Goal: Task Accomplishment & Management: Use online tool/utility

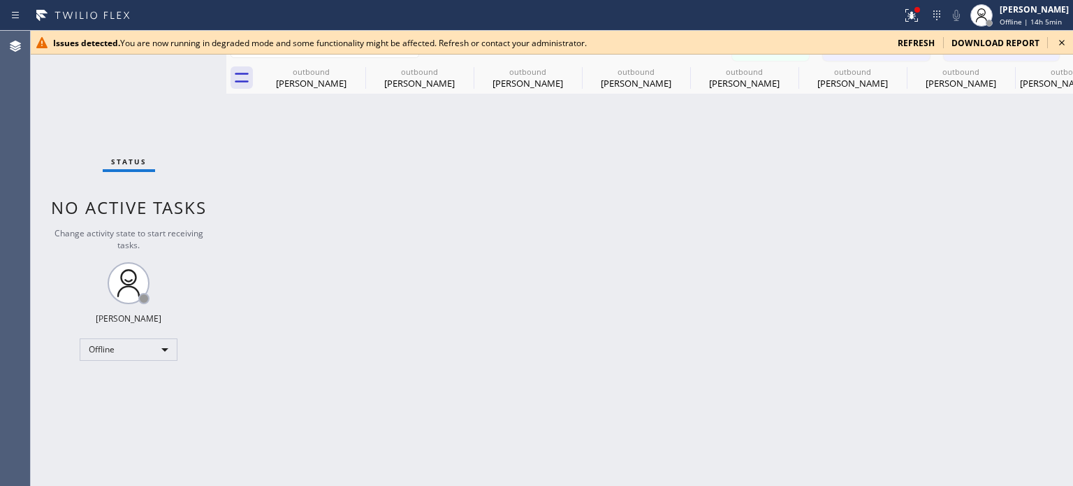
click at [908, 41] on span "refresh" at bounding box center [916, 43] width 37 height 12
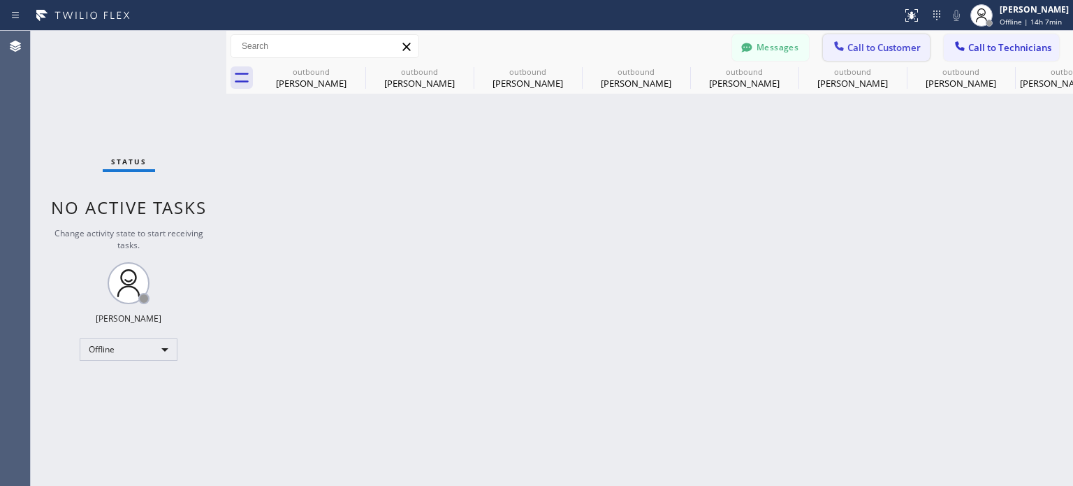
click at [869, 47] on span "Call to Customer" at bounding box center [884, 47] width 73 height 13
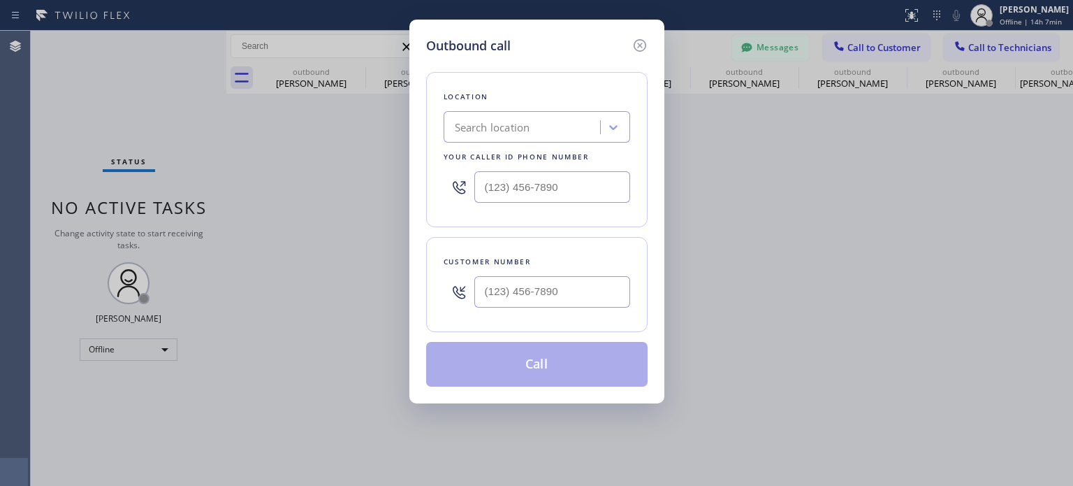
click at [551, 307] on div at bounding box center [553, 291] width 156 height 45
paste input "917) 658-5563"
click at [546, 295] on input "(___) ___-____" at bounding box center [553, 291] width 156 height 31
type input "[PHONE_NUMBER]"
click at [473, 129] on div "Search location" at bounding box center [492, 128] width 75 height 16
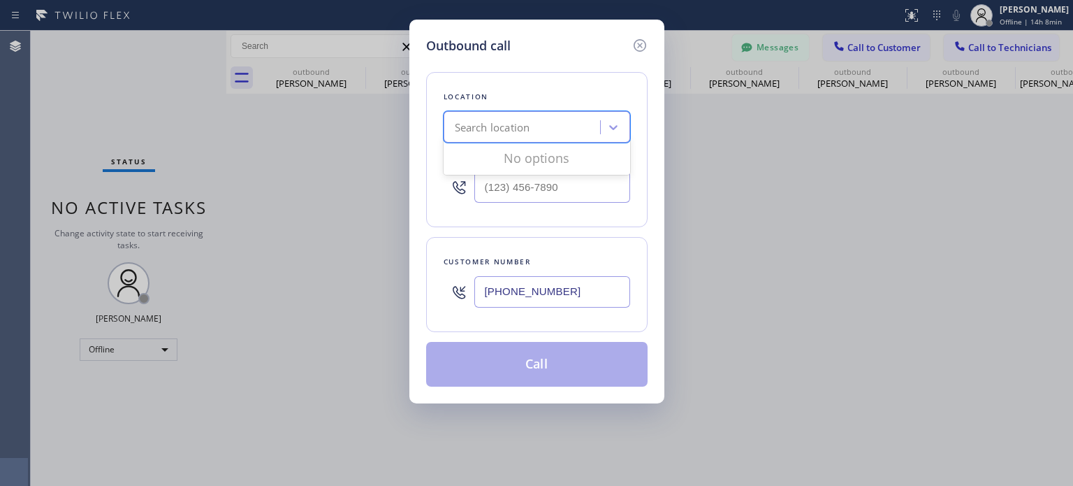
paste input "Best Brooklyn Heating and AC Repair"
type input "Best Brooklyn Heating and AC Repair"
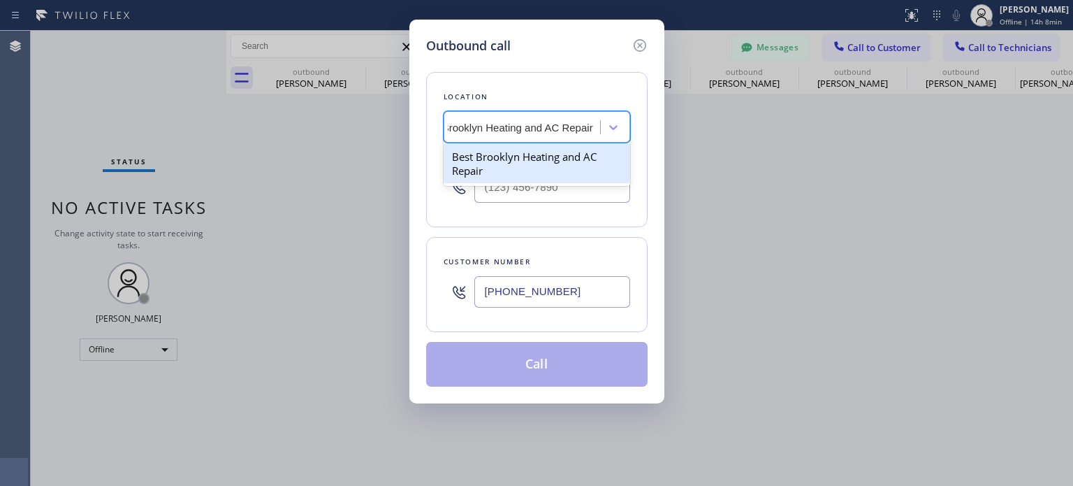
click at [507, 159] on div "Best Brooklyn Heating and AC Repair" at bounding box center [537, 163] width 187 height 39
type input "[PHONE_NUMBER]"
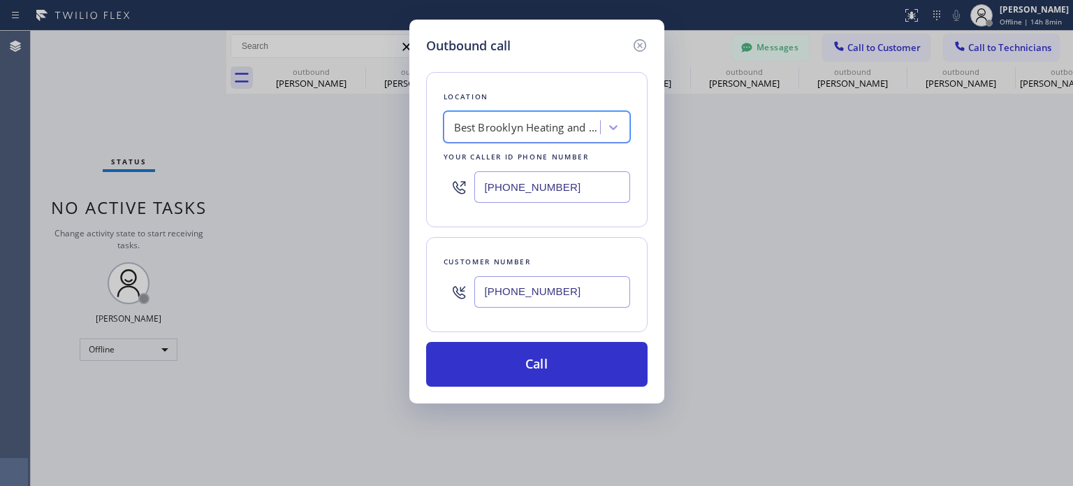
click at [533, 299] on input "[PHONE_NUMBER]" at bounding box center [553, 291] width 156 height 31
click at [643, 41] on icon at bounding box center [639, 45] width 13 height 13
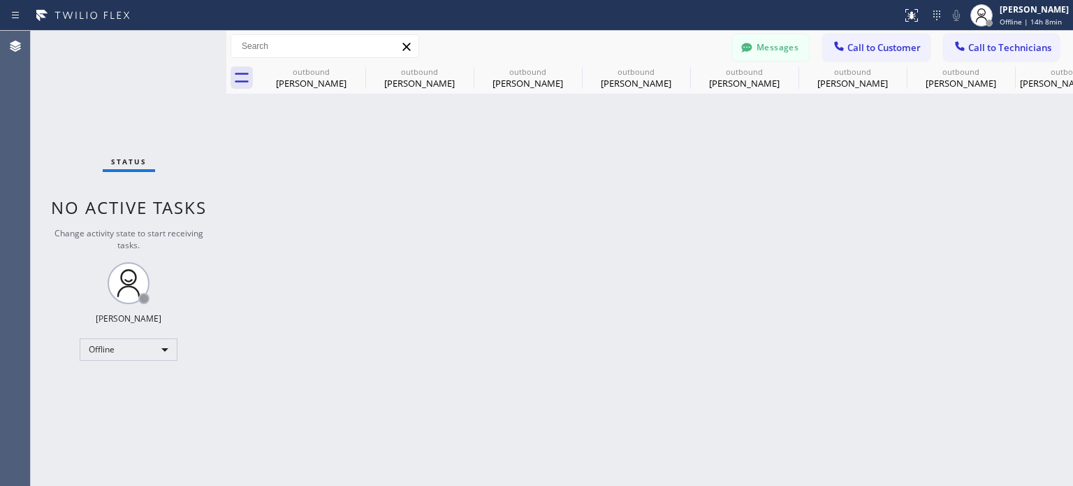
click at [135, 359] on div "Status No active tasks Change activity state to start receiving tasks. [PERSON_…" at bounding box center [129, 258] width 196 height 455
click at [113, 353] on div "Offline" at bounding box center [129, 349] width 98 height 22
drag, startPoint x: 122, startPoint y: 382, endPoint x: 131, endPoint y: 371, distance: 14.4
click at [123, 382] on li "Available" at bounding box center [127, 385] width 95 height 17
click at [781, 42] on button "Messages" at bounding box center [770, 47] width 77 height 27
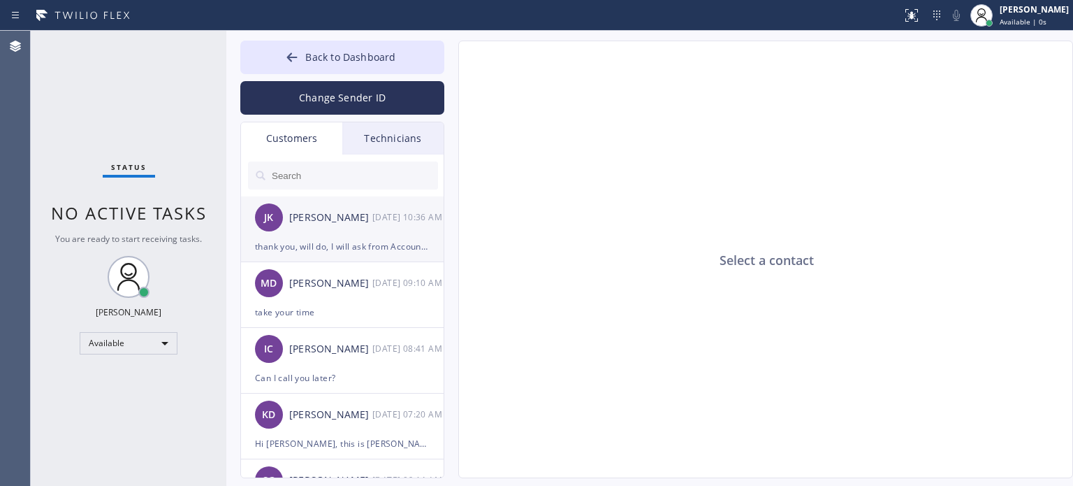
click at [324, 241] on div "thank you, will do, I will ask from Accounting" at bounding box center [342, 246] width 175 height 16
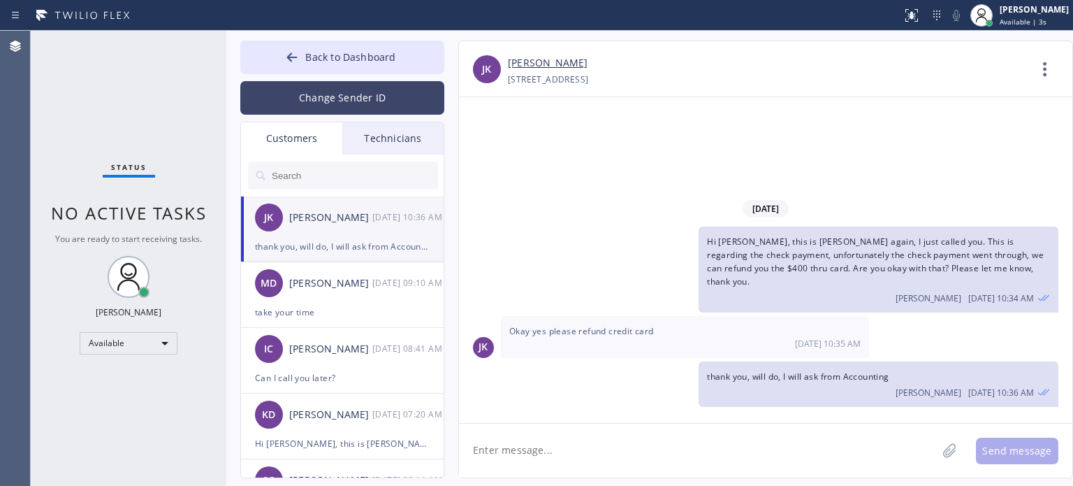
click at [347, 96] on button "Change Sender ID" at bounding box center [342, 98] width 204 height 34
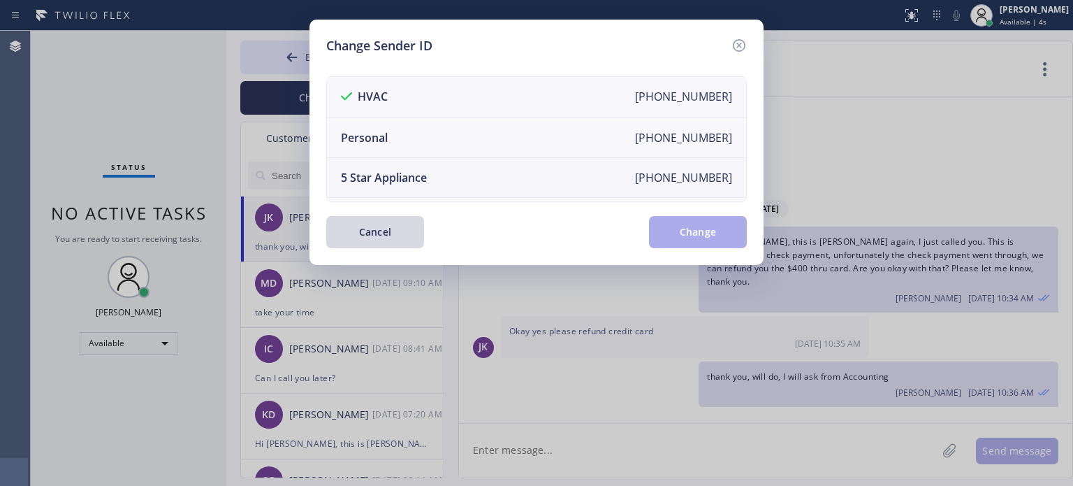
scroll to position [163, 0]
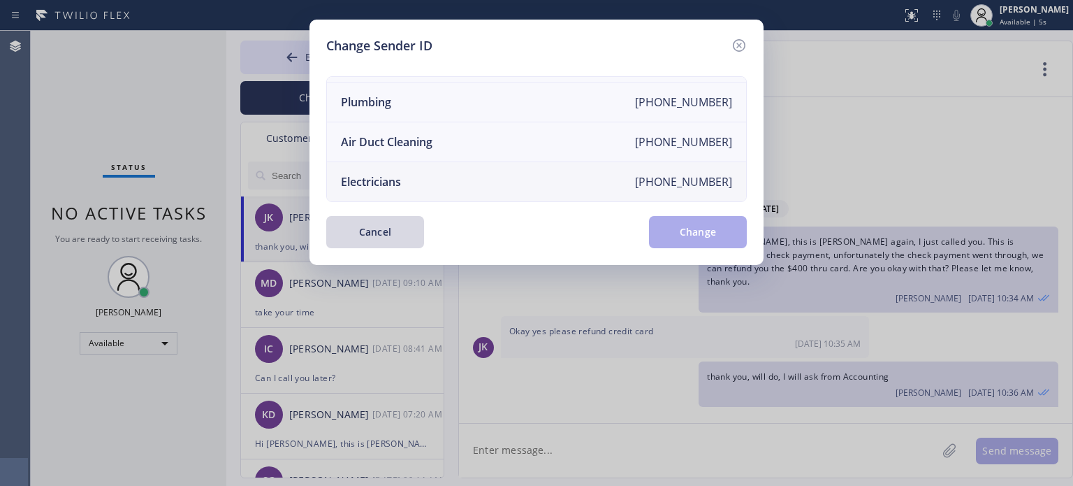
click at [389, 174] on div "Electricians" at bounding box center [371, 181] width 60 height 15
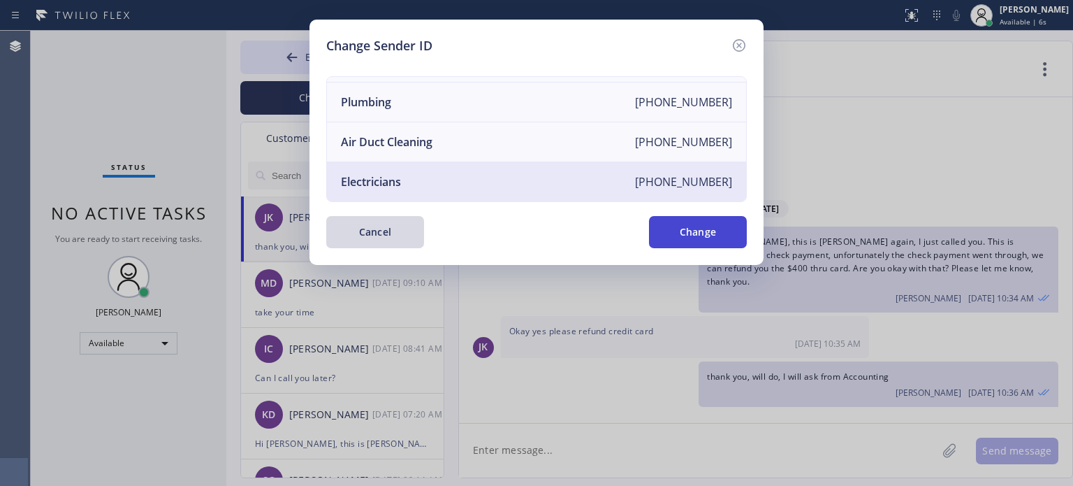
click at [692, 229] on button "Change" at bounding box center [698, 232] width 98 height 32
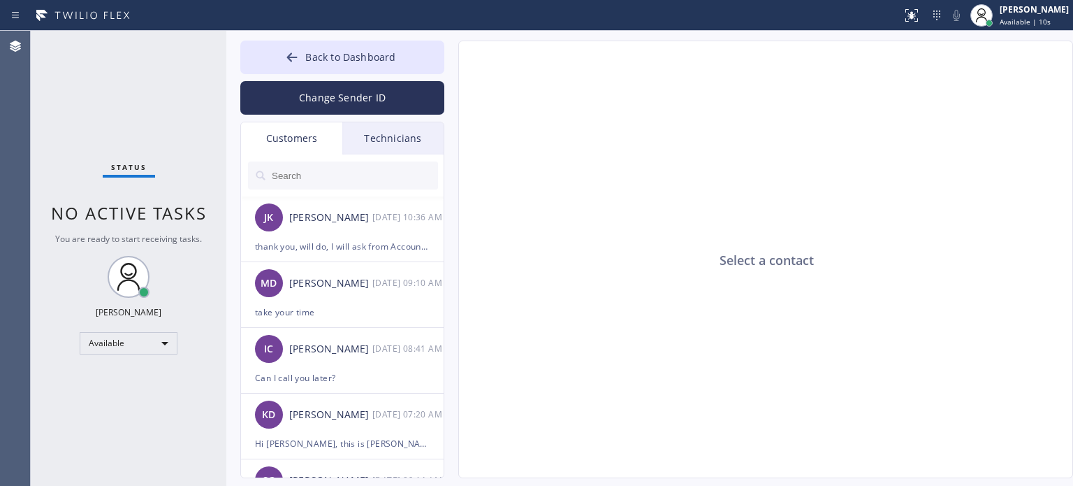
click at [293, 138] on div "Customers" at bounding box center [291, 138] width 101 height 32
click at [328, 70] on button "Back to Dashboard" at bounding box center [342, 58] width 204 height 34
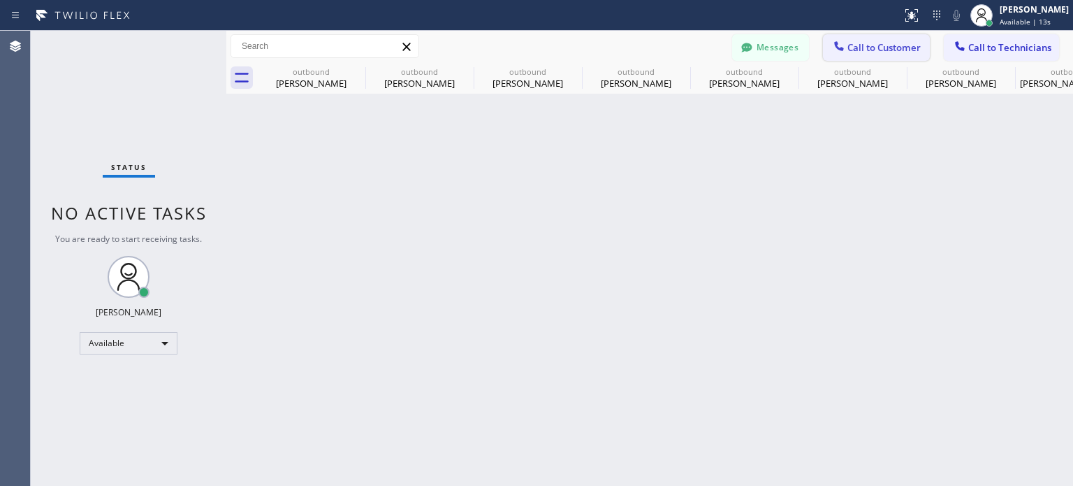
click at [869, 46] on span "Call to Customer" at bounding box center [884, 47] width 73 height 13
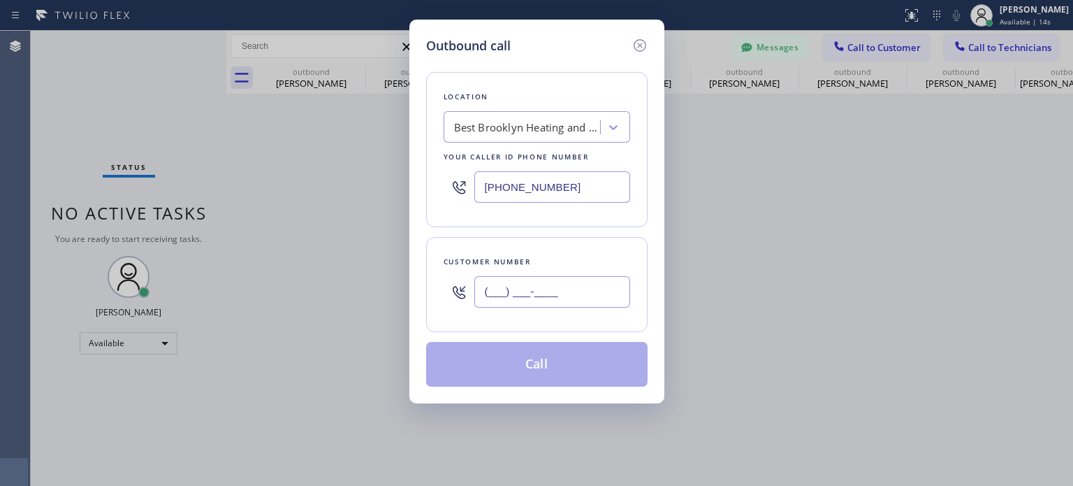
click at [540, 281] on input "(___) ___-____" at bounding box center [553, 291] width 156 height 31
paste input "917) 658-5563"
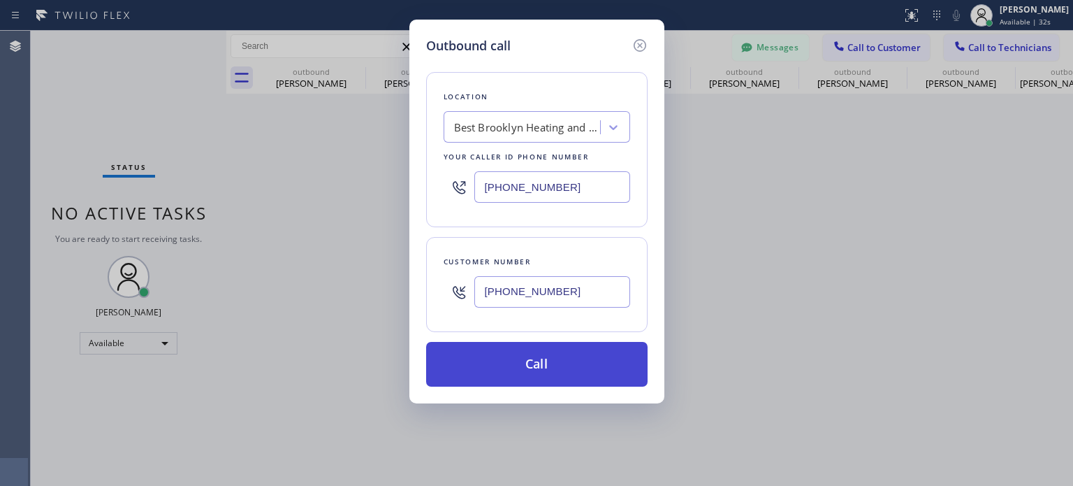
type input "[PHONE_NUMBER]"
click at [484, 359] on button "Call" at bounding box center [537, 364] width 222 height 45
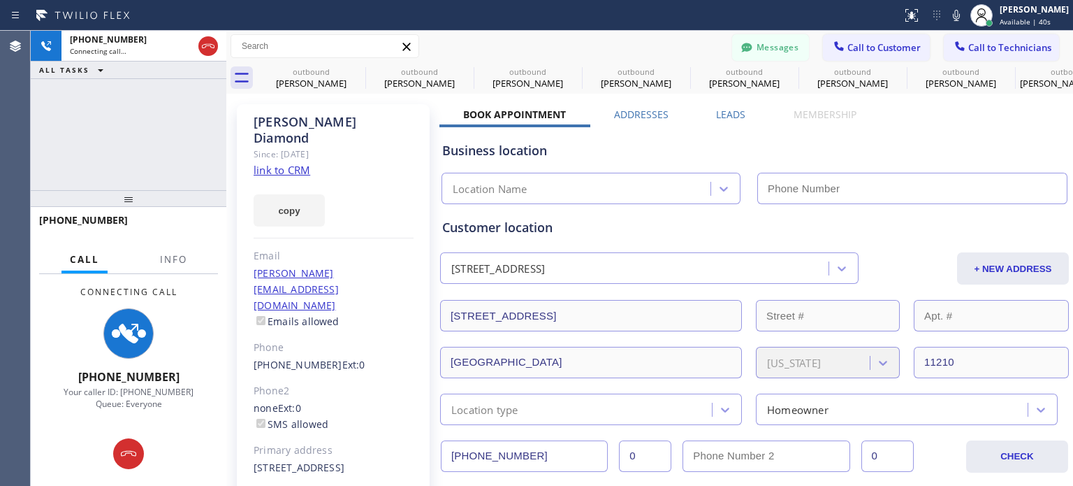
type input "[PHONE_NUMBER]"
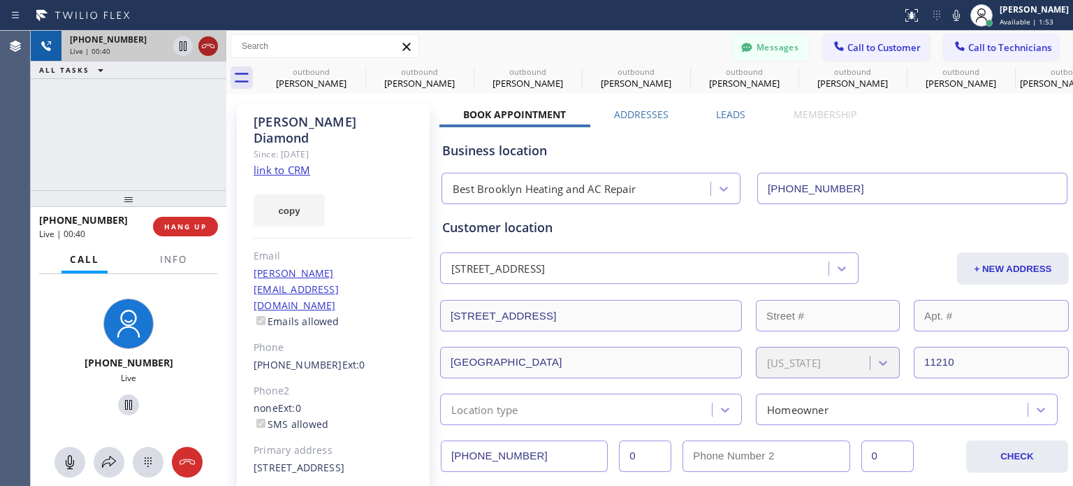
click at [205, 51] on icon at bounding box center [208, 46] width 17 height 17
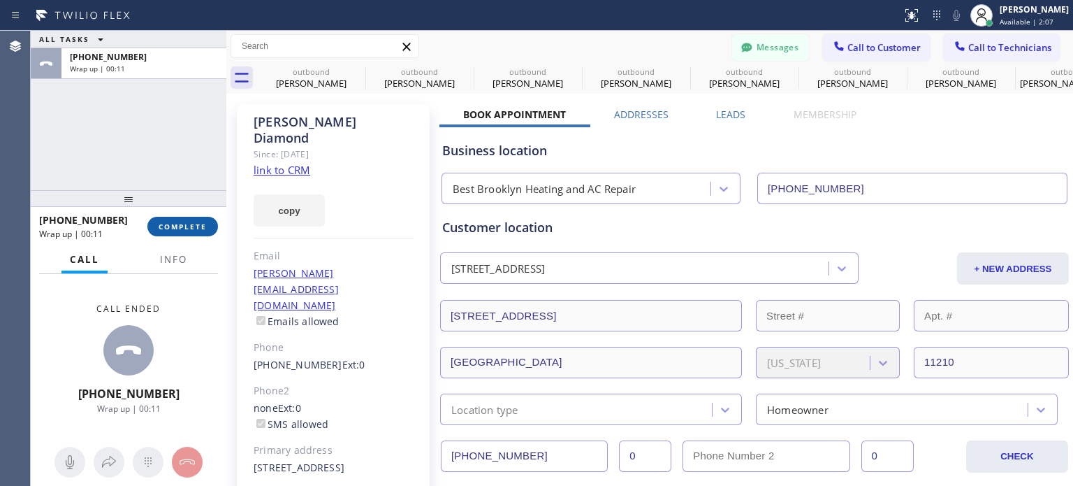
click at [175, 229] on span "COMPLETE" at bounding box center [183, 227] width 48 height 10
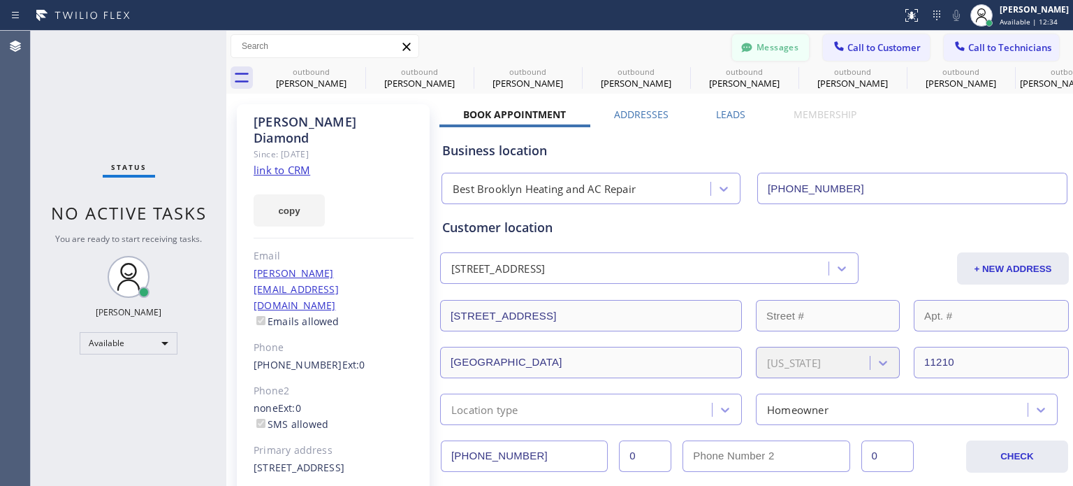
click at [744, 44] on button "Messages" at bounding box center [770, 47] width 77 height 27
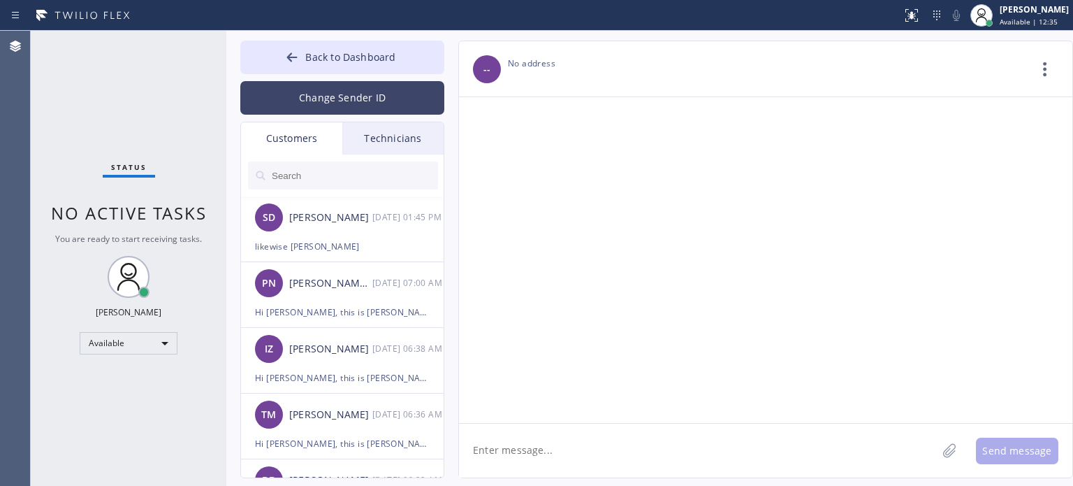
click at [303, 103] on button "Change Sender ID" at bounding box center [342, 98] width 204 height 34
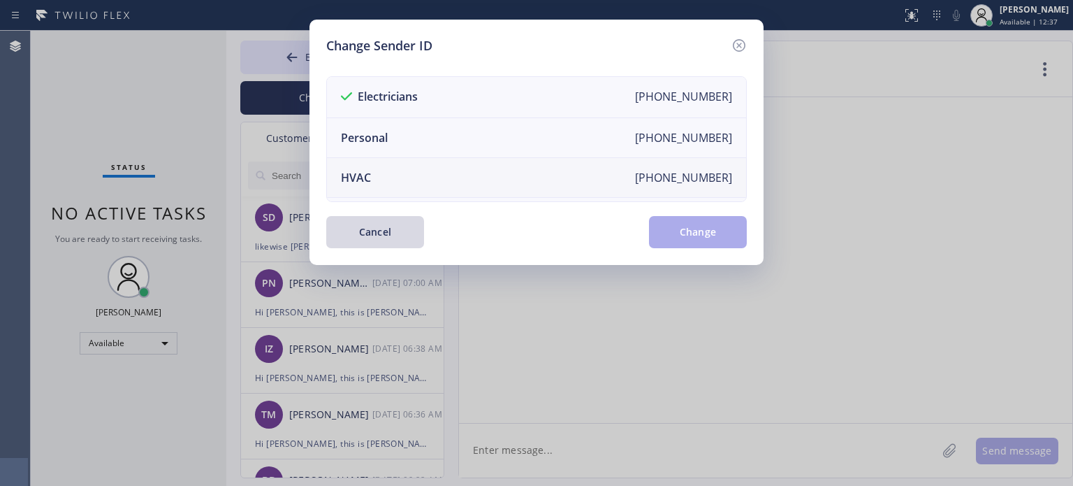
click at [380, 177] on li "HVAC [PHONE_NUMBER]" at bounding box center [536, 178] width 419 height 40
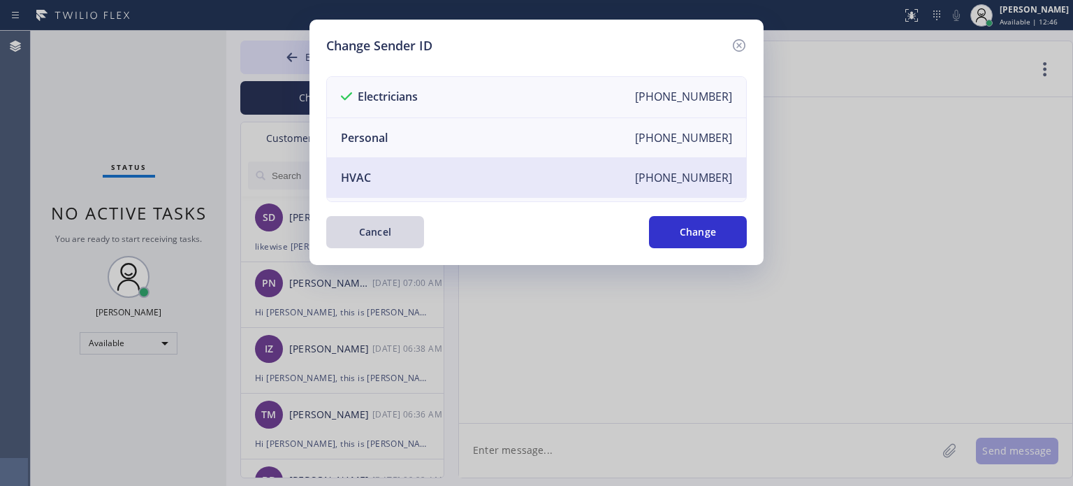
click at [403, 166] on li "HVAC [PHONE_NUMBER]" at bounding box center [536, 178] width 419 height 40
click at [717, 232] on button "Change" at bounding box center [698, 232] width 98 height 32
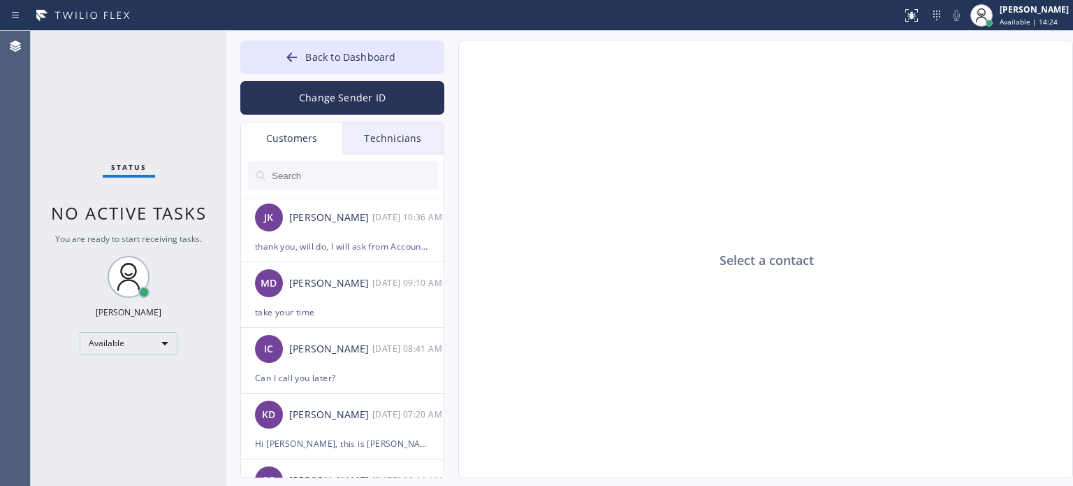
click at [280, 171] on input "text" at bounding box center [354, 175] width 168 height 28
click at [324, 92] on button "Change Sender ID" at bounding box center [342, 98] width 204 height 34
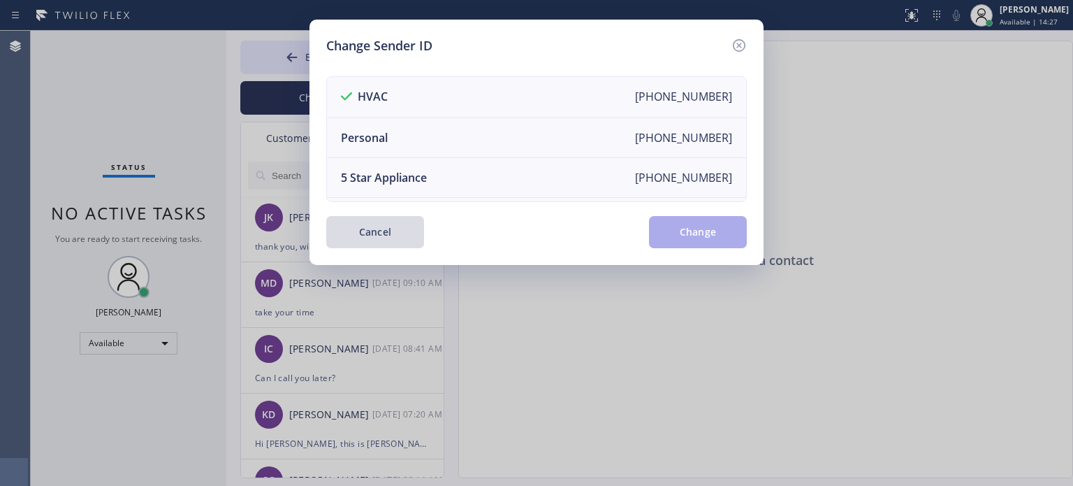
click at [382, 241] on button "Cancel" at bounding box center [375, 232] width 98 height 32
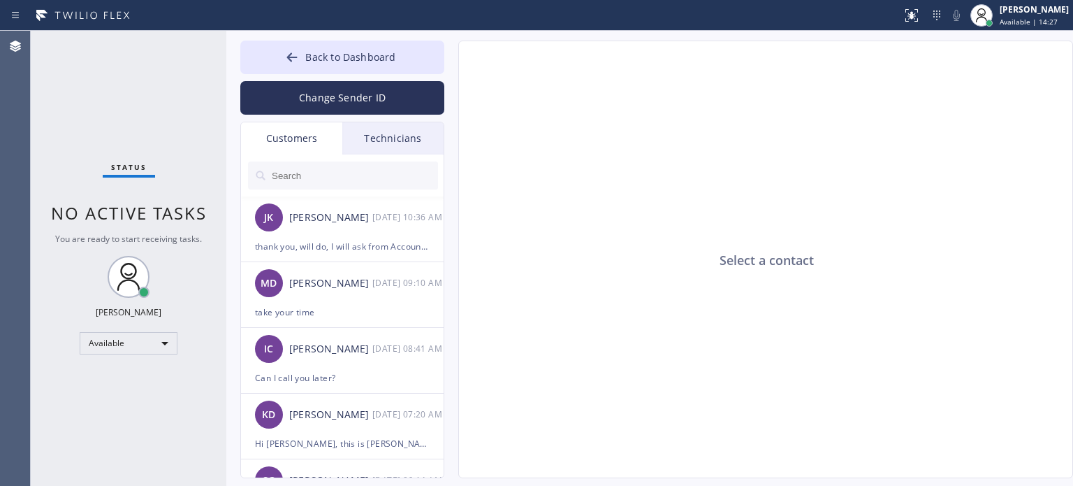
click at [291, 182] on input "text" at bounding box center [354, 175] width 168 height 28
paste input "VPMGW9"
type input "VPMGW9"
click at [291, 164] on input "text" at bounding box center [354, 175] width 168 height 28
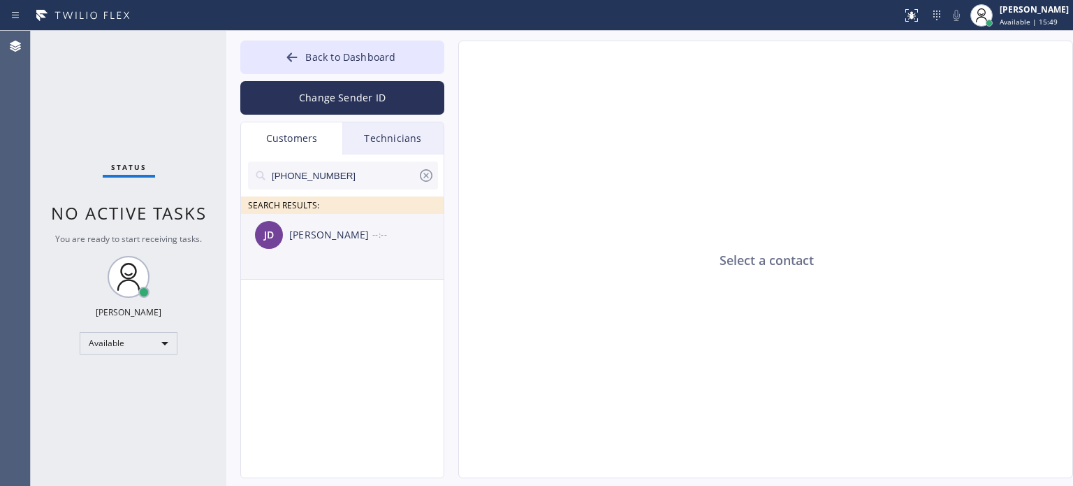
click at [298, 231] on div "[PERSON_NAME]" at bounding box center [330, 235] width 83 height 16
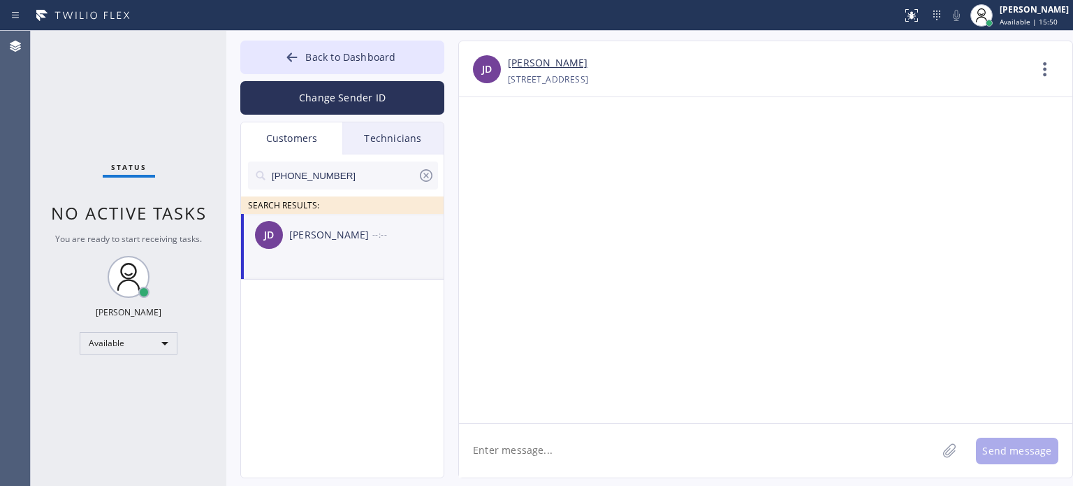
click at [510, 458] on textarea at bounding box center [698, 450] width 478 height 54
paste textarea "Best Brooklyn Heating and AC Repair"
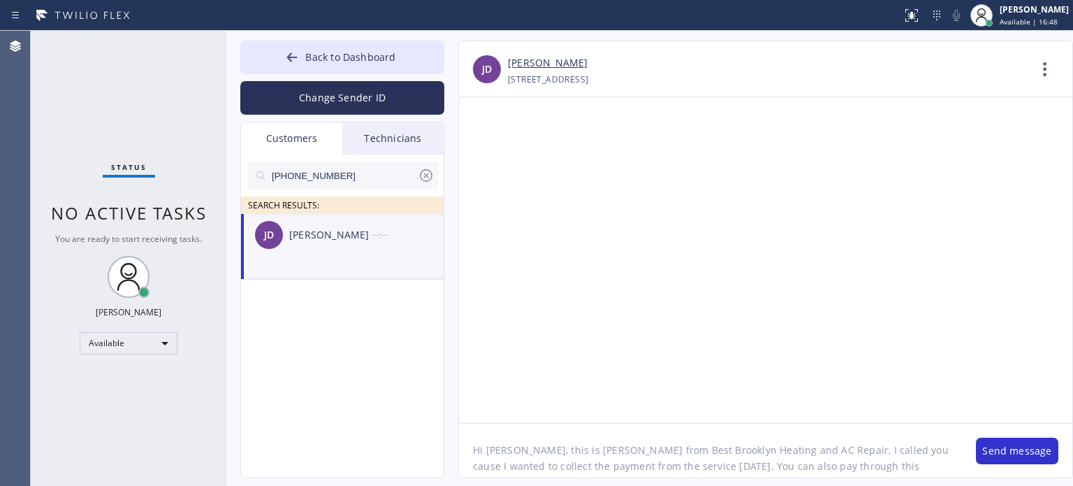
paste textarea "[URL][DOMAIN_NAME]"
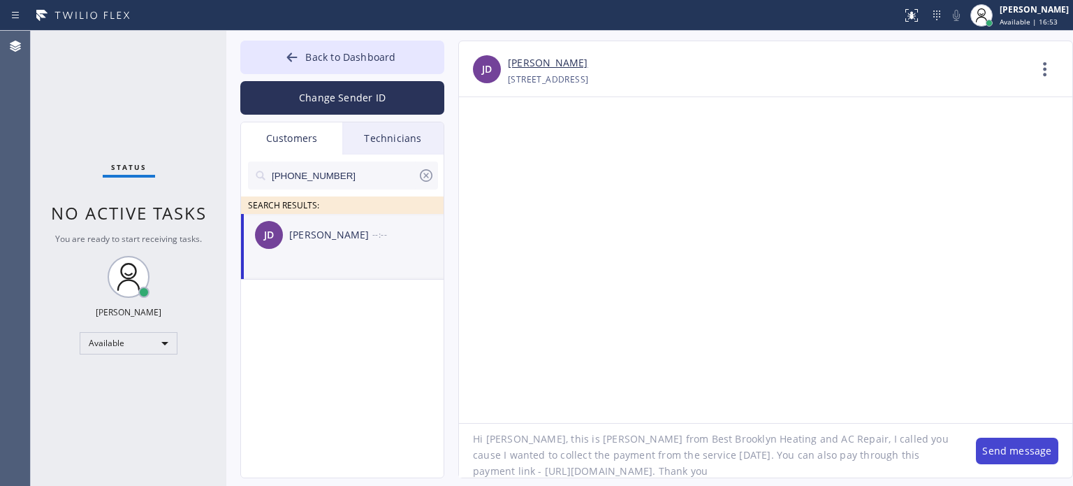
type textarea "Hi [PERSON_NAME], this is [PERSON_NAME] from Best Brooklyn Heating and AC Repai…"
click at [992, 461] on button "Send message" at bounding box center [1017, 450] width 82 height 27
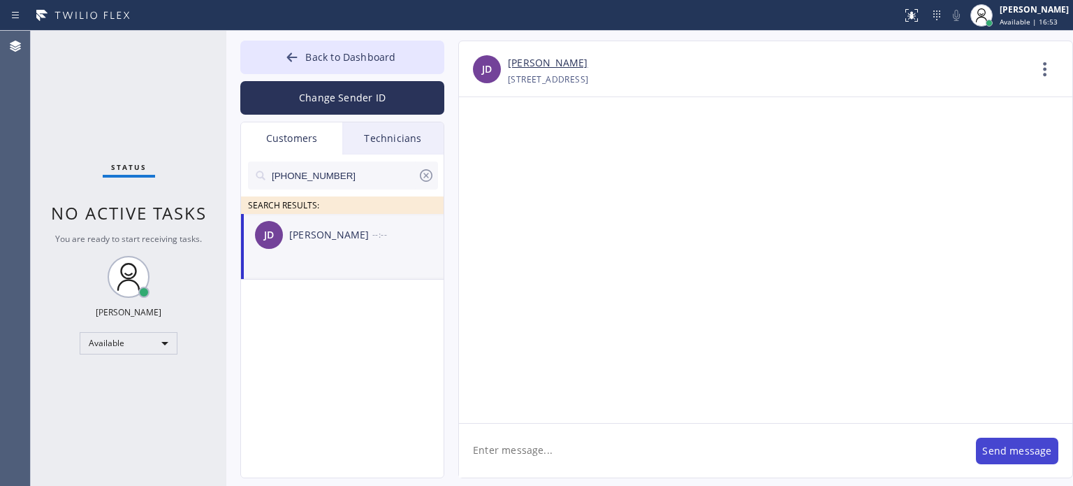
scroll to position [0, 0]
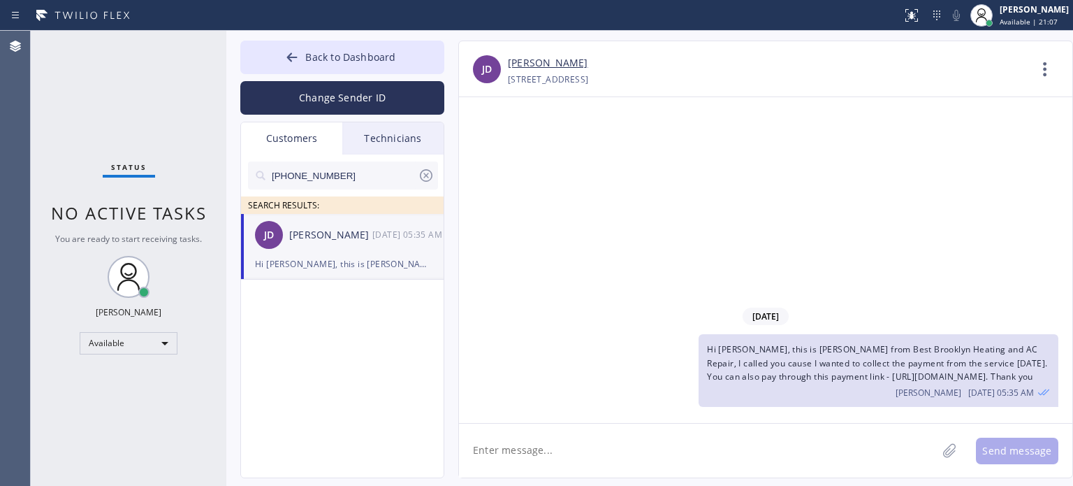
click at [298, 252] on div "[PERSON_NAME] [PERSON_NAME] [DATE] 05:35 AM" at bounding box center [343, 235] width 204 height 42
click at [426, 173] on icon at bounding box center [426, 175] width 17 height 17
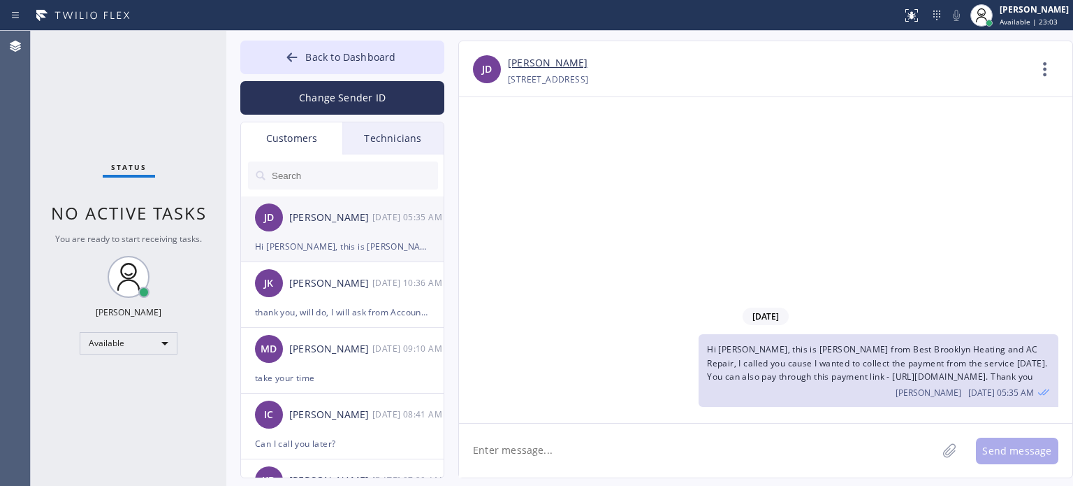
click at [329, 231] on div "[PERSON_NAME] [PERSON_NAME] [DATE] 05:35 AM" at bounding box center [343, 217] width 204 height 42
drag, startPoint x: 333, startPoint y: 55, endPoint x: 341, endPoint y: 52, distance: 8.2
click at [334, 55] on span "Back to Dashboard" at bounding box center [350, 56] width 90 height 13
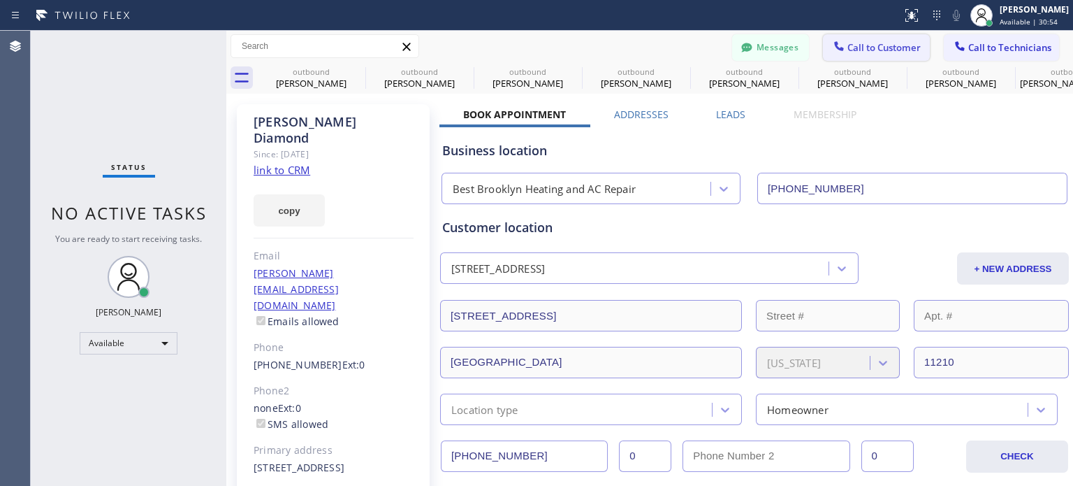
click at [858, 40] on button "Call to Customer" at bounding box center [876, 47] width 107 height 27
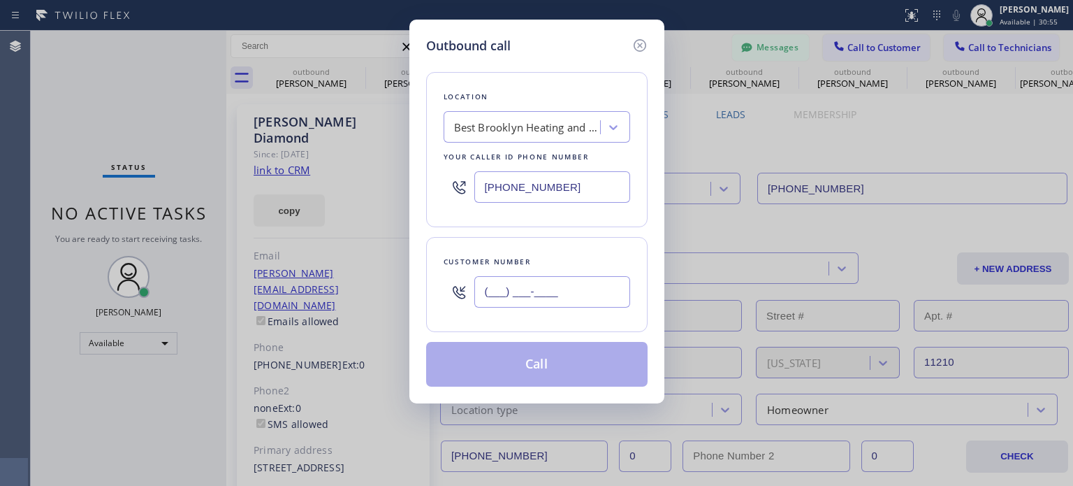
click at [517, 283] on input "(___) ___-____" at bounding box center [553, 291] width 156 height 31
paste input "908) 208-5836"
type input "[PHONE_NUMBER]"
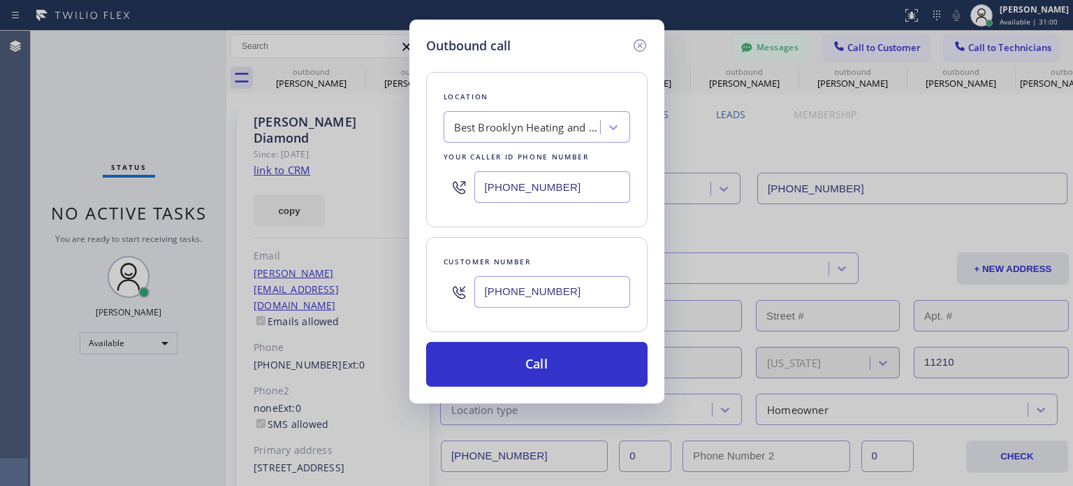
click at [514, 188] on input "[PHONE_NUMBER]" at bounding box center [553, 186] width 156 height 31
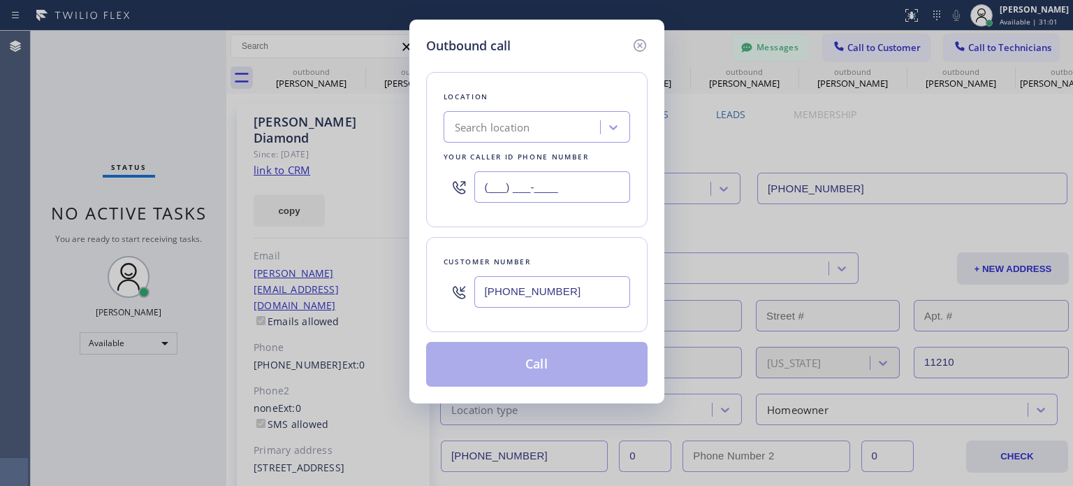
type input "(___) ___-____"
click at [505, 128] on div "Search location" at bounding box center [492, 128] width 75 height 16
paste input "Electricians Service SW FWD"
type input "Electricians Service SW FWD"
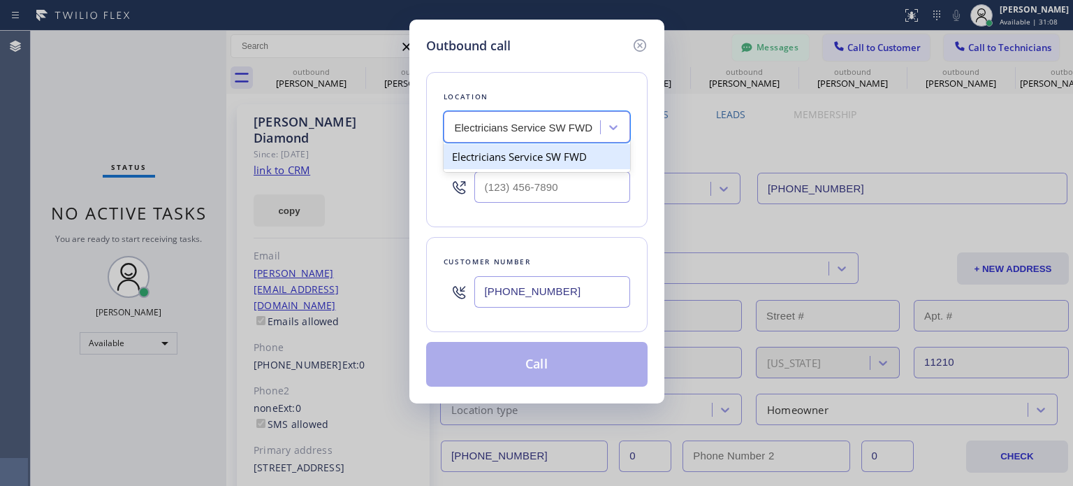
click at [526, 159] on div "Electricians Service SW FWD" at bounding box center [537, 156] width 187 height 25
type input "[PHONE_NUMBER]"
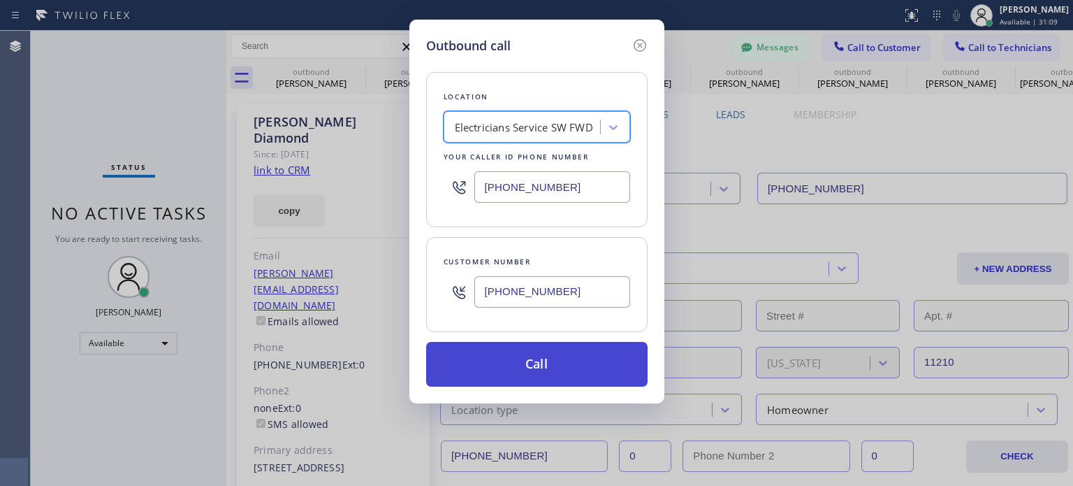
click at [527, 363] on button "Call" at bounding box center [537, 364] width 222 height 45
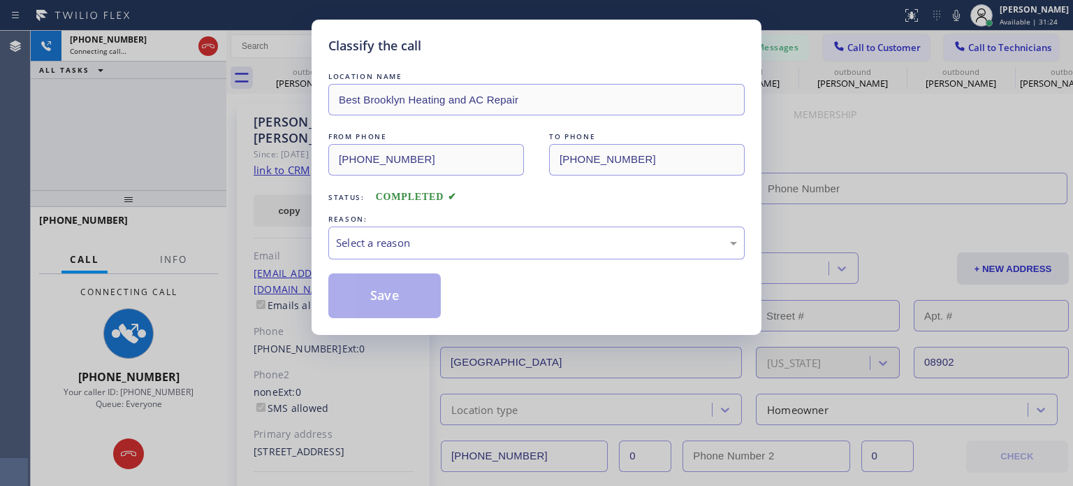
type input "[PHONE_NUMBER]"
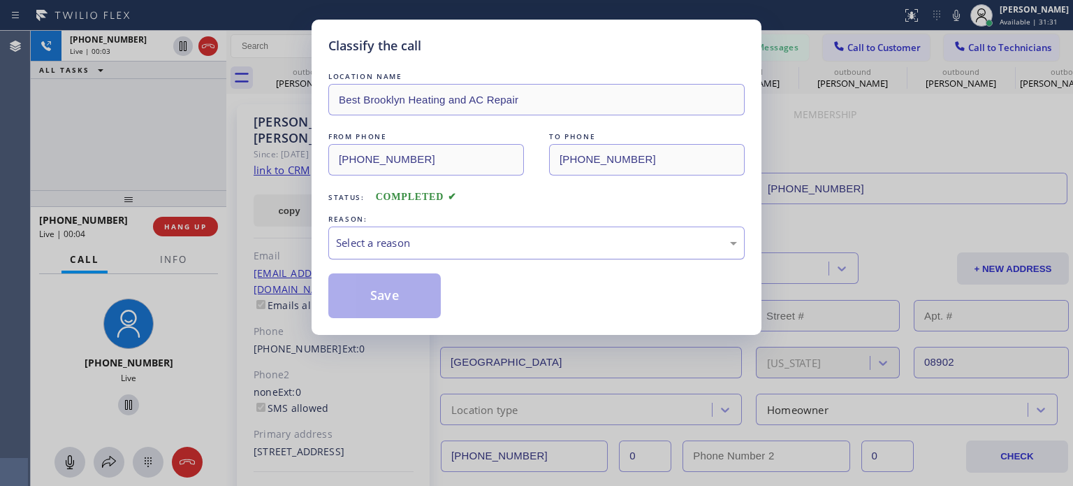
click at [369, 245] on div "Select a reason" at bounding box center [536, 243] width 401 height 16
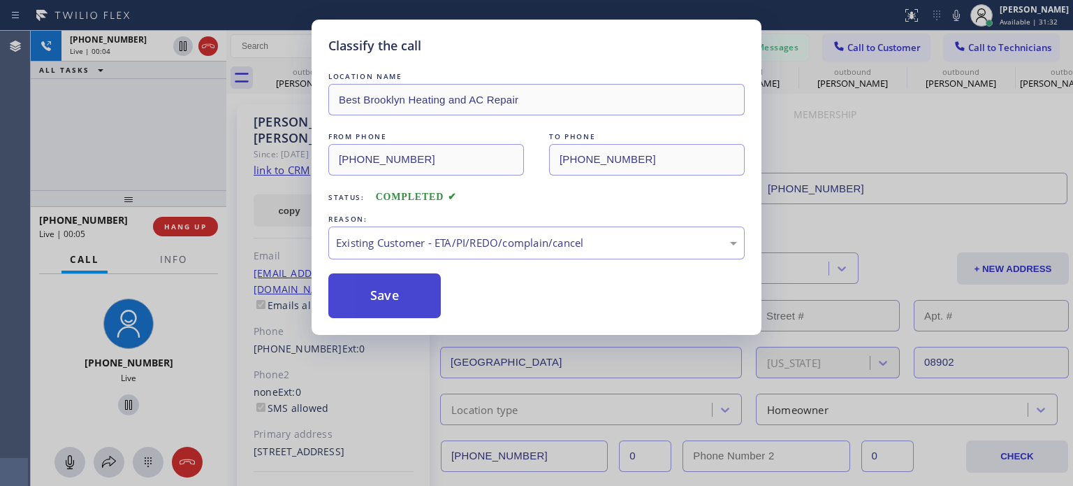
click at [406, 290] on button "Save" at bounding box center [384, 295] width 113 height 45
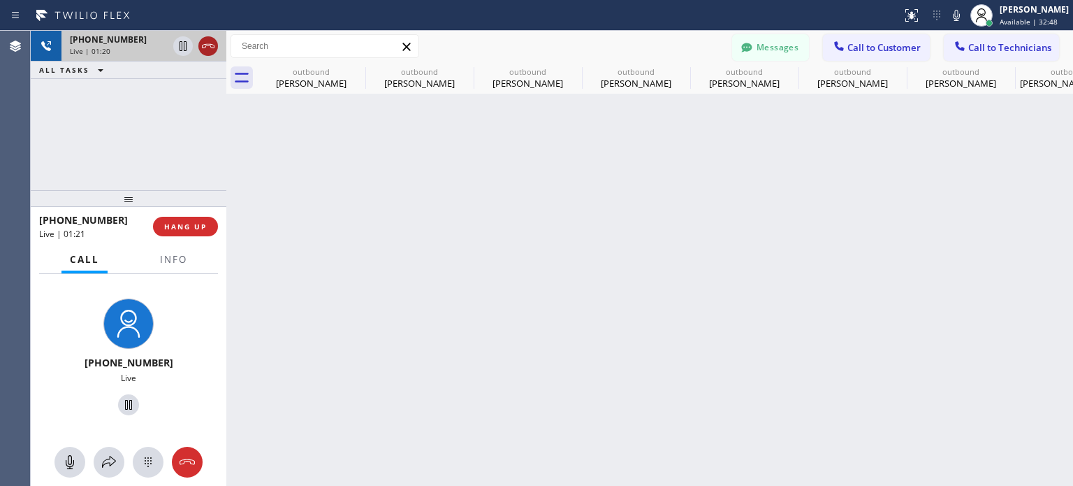
click at [206, 51] on icon at bounding box center [208, 46] width 17 height 17
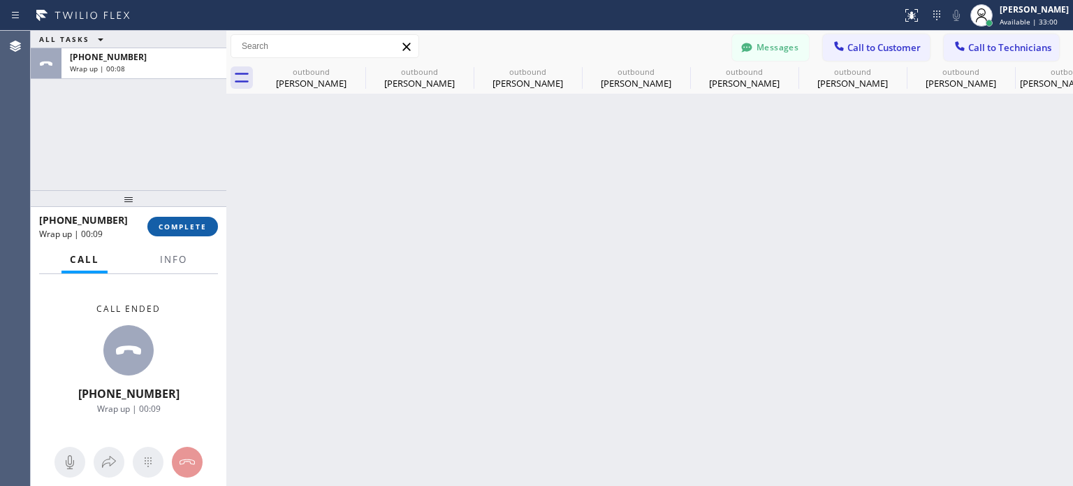
click at [166, 230] on span "COMPLETE" at bounding box center [183, 227] width 48 height 10
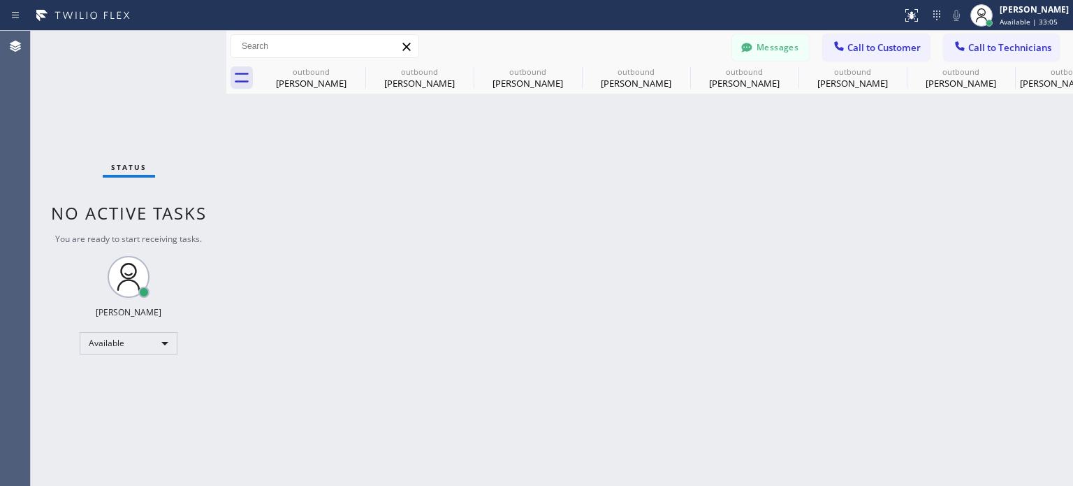
drag, startPoint x: 846, startPoint y: 46, endPoint x: 791, endPoint y: 66, distance: 58.8
click at [846, 45] on icon at bounding box center [839, 46] width 14 height 14
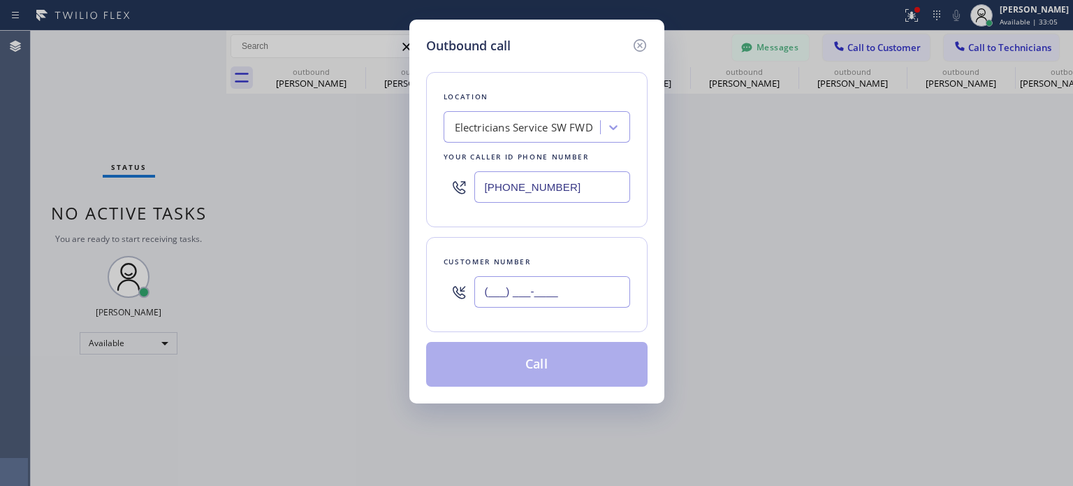
click at [507, 290] on input "(___) ___-____" at bounding box center [553, 291] width 156 height 31
paste input "917) 658-5563"
type input "[PHONE_NUMBER]"
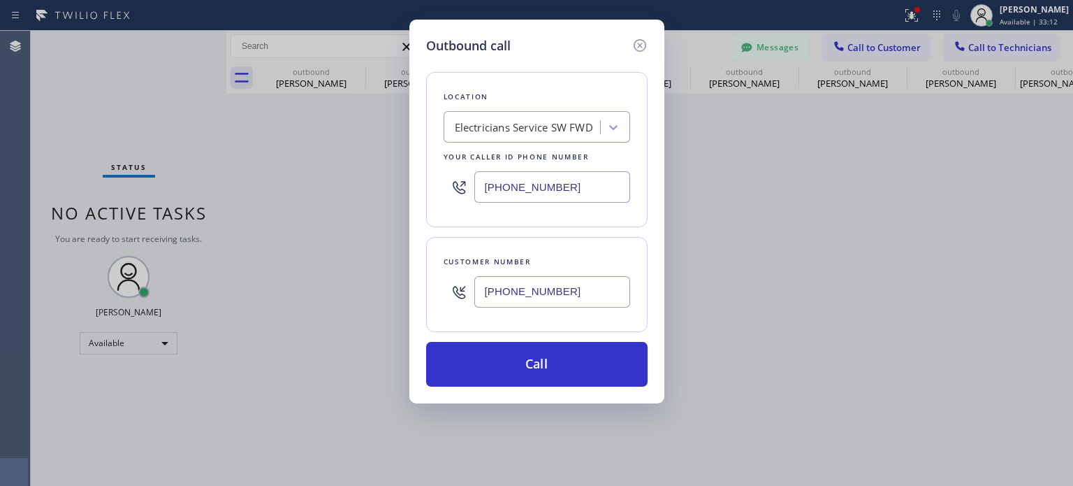
click at [509, 178] on input "[PHONE_NUMBER]" at bounding box center [553, 186] width 156 height 31
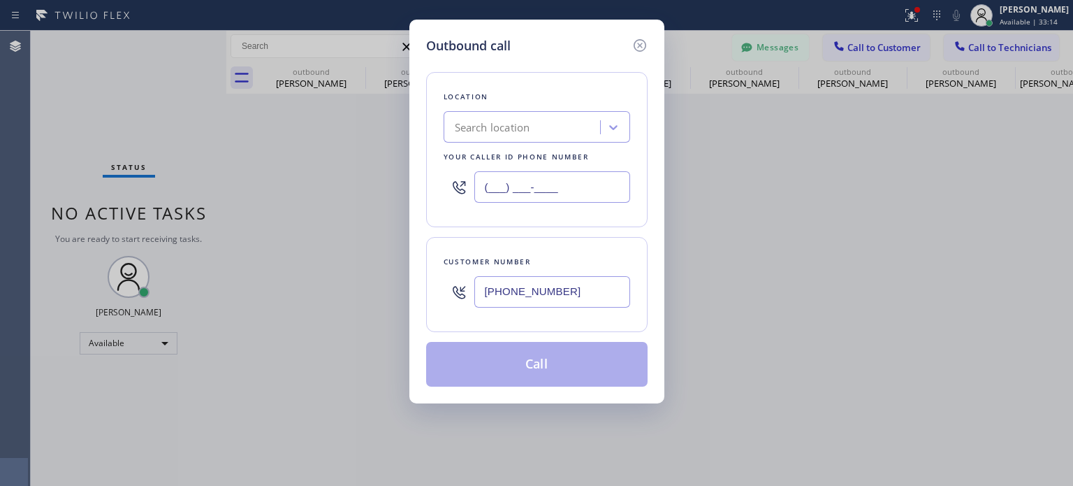
type input "(___) ___-____"
click at [505, 125] on div "Search location" at bounding box center [492, 128] width 75 height 16
paste input "Best Brooklyn Heating and AC Repair"
type input "Best Brooklyn Heating and AC Repair"
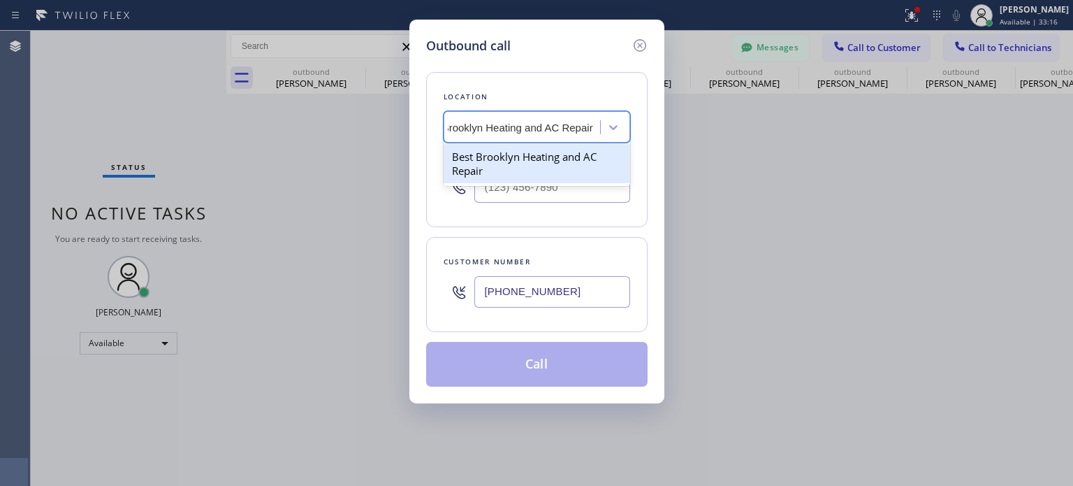
click at [512, 156] on div "Best Brooklyn Heating and AC Repair" at bounding box center [537, 163] width 187 height 39
type input "[PHONE_NUMBER]"
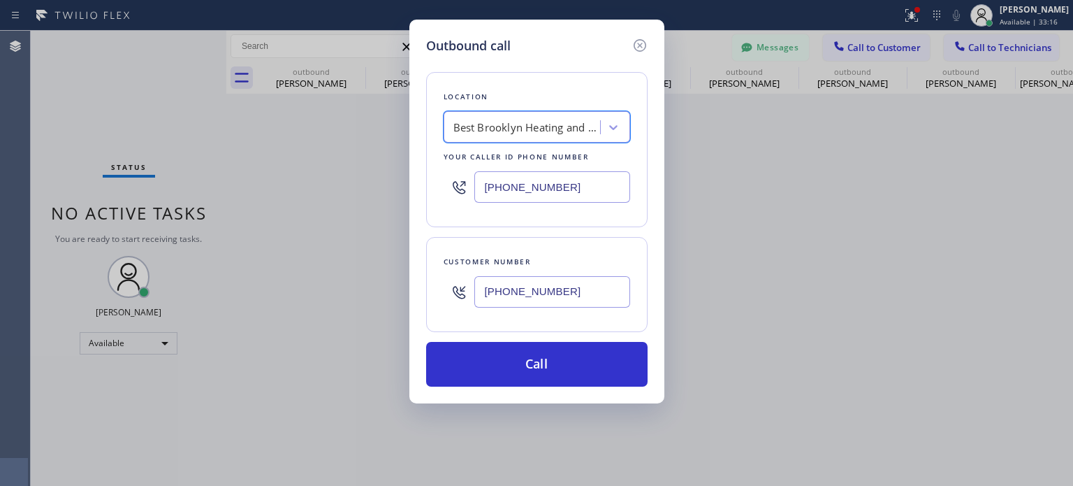
scroll to position [0, 1]
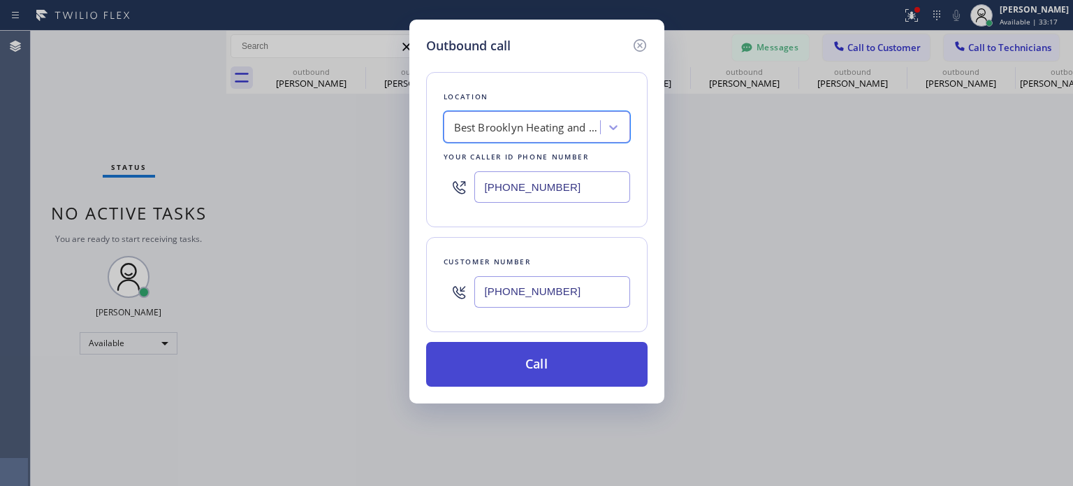
click at [506, 366] on button "Call" at bounding box center [537, 364] width 222 height 45
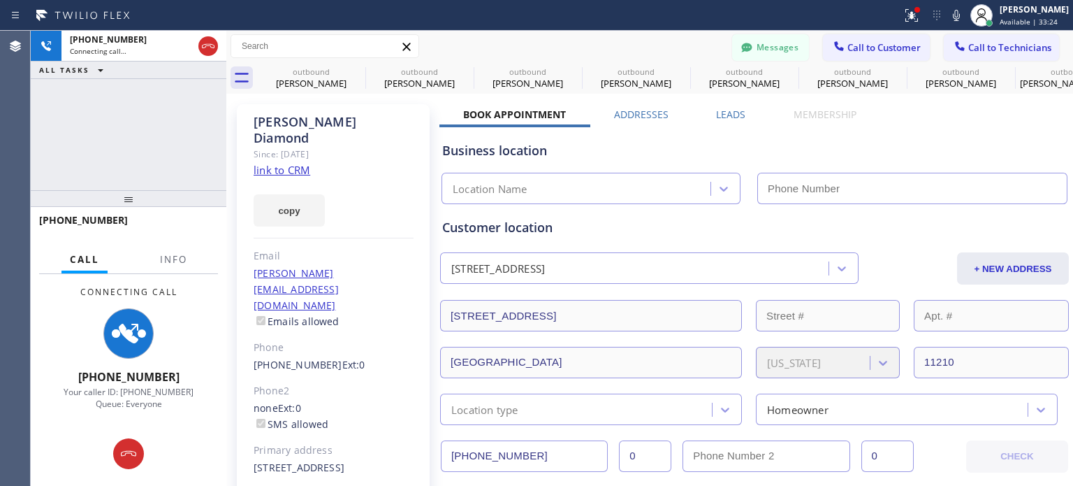
type input "[PHONE_NUMBER]"
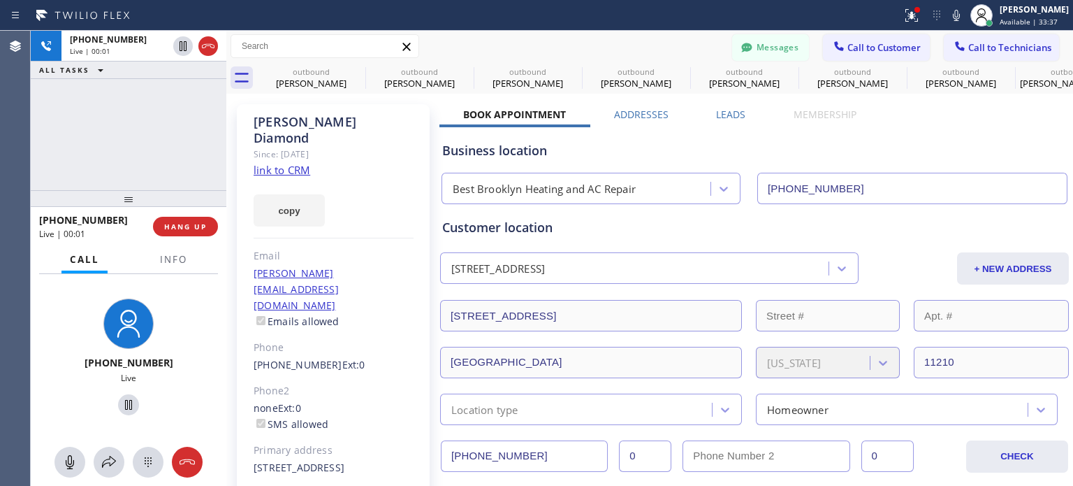
click at [779, 144] on div "Business location" at bounding box center [754, 150] width 625 height 19
drag, startPoint x: 165, startPoint y: 231, endPoint x: 171, endPoint y: 215, distance: 16.4
click at [165, 231] on span "HANG UP" at bounding box center [185, 227] width 43 height 10
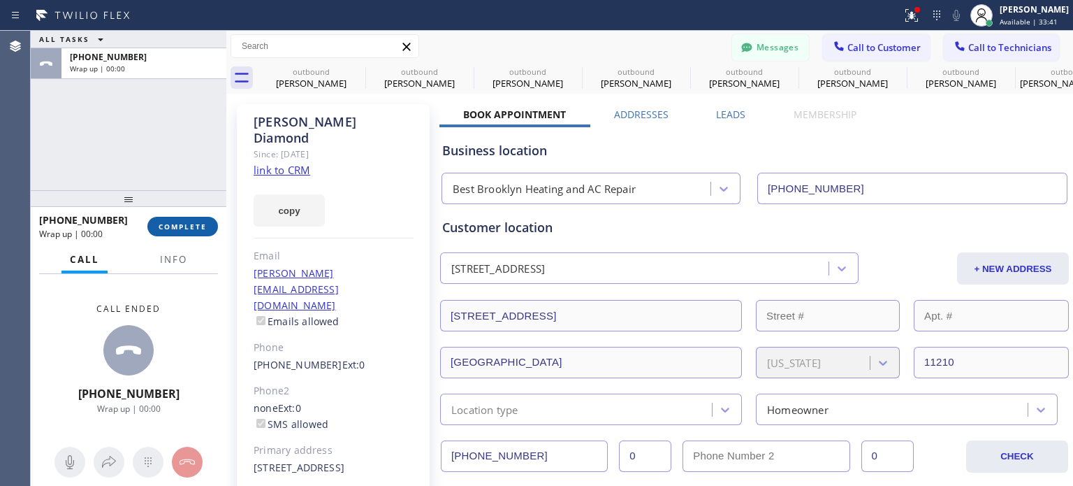
click at [187, 227] on span "COMPLETE" at bounding box center [183, 227] width 48 height 10
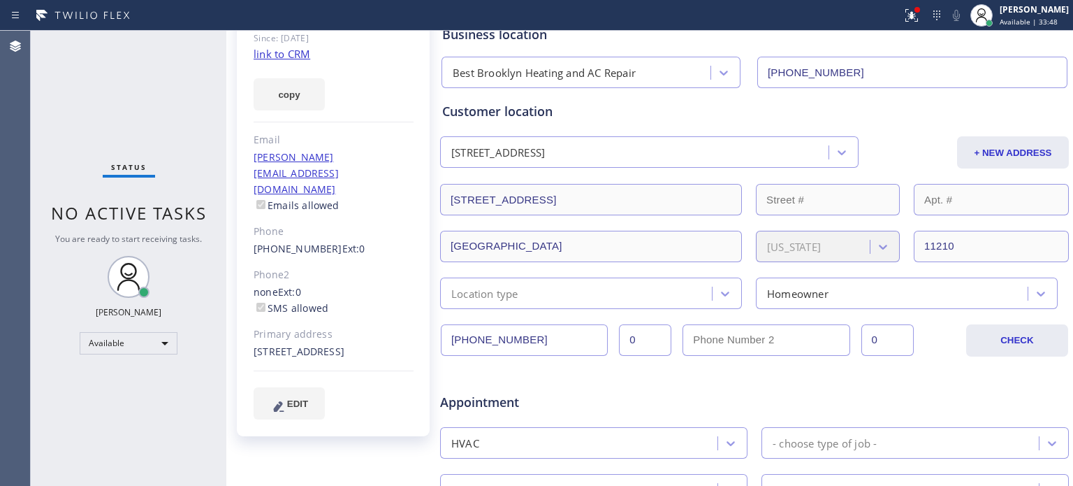
scroll to position [140, 0]
